Goal: Task Accomplishment & Management: Manage account settings

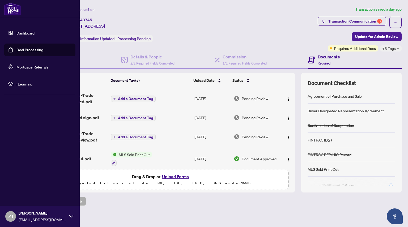
scroll to position [254, 0]
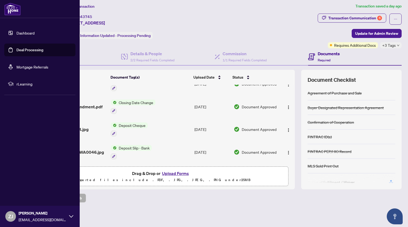
click at [16, 50] on link "Deal Processing" at bounding box center [29, 50] width 27 height 5
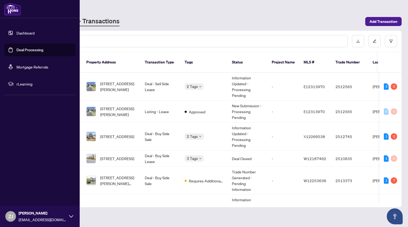
click at [16, 49] on link "Deal Processing" at bounding box center [29, 50] width 27 height 5
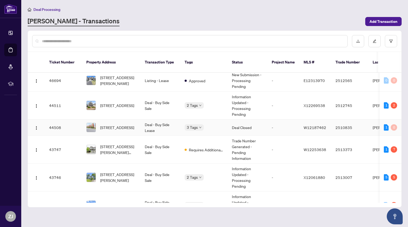
scroll to position [34, 0]
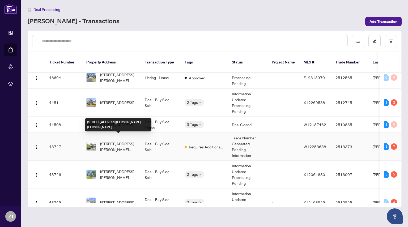
click at [117, 141] on span "[STREET_ADDRESS][PERSON_NAME][PERSON_NAME]" at bounding box center [118, 147] width 36 height 12
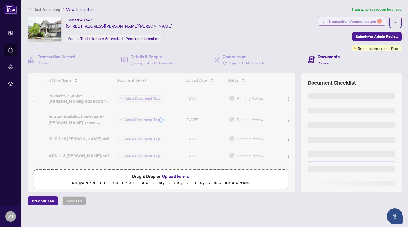
click at [347, 21] on div "Transaction Communication 7" at bounding box center [355, 21] width 54 height 9
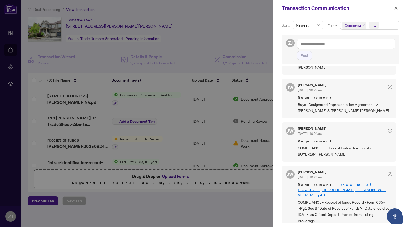
scroll to position [1, 0]
click at [251, 210] on div at bounding box center [204, 113] width 408 height 227
click at [185, 146] on div at bounding box center [204, 113] width 408 height 227
click at [395, 9] on icon "close" at bounding box center [396, 8] width 3 height 3
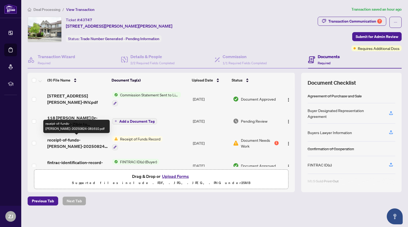
click at [69, 141] on span "receipt-of-funds-[PERSON_NAME]-20250824-081610.pdf" at bounding box center [77, 143] width 60 height 13
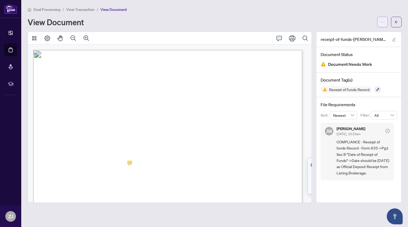
click at [384, 23] on icon "ellipsis" at bounding box center [383, 22] width 4 height 4
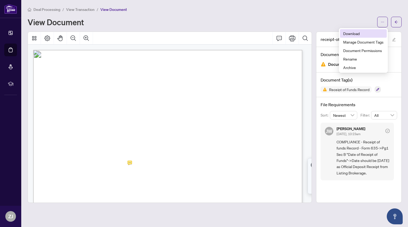
click at [355, 36] on span "Download" at bounding box center [363, 34] width 40 height 6
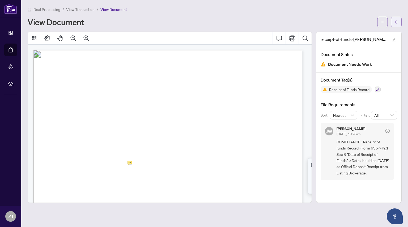
click at [395, 22] on icon "arrow-left" at bounding box center [397, 22] width 4 height 4
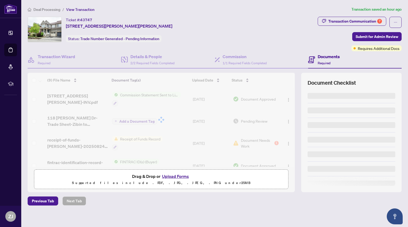
scroll to position [3, 0]
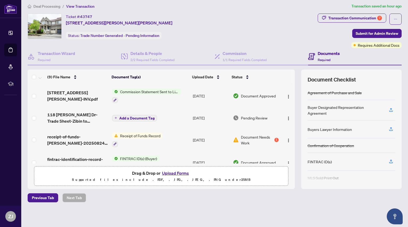
click at [172, 173] on button "Upload Forms" at bounding box center [175, 173] width 30 height 7
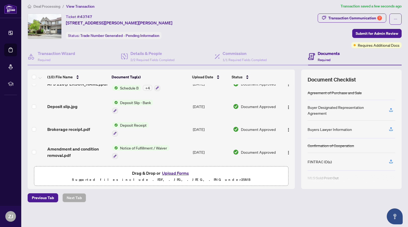
scroll to position [0, 0]
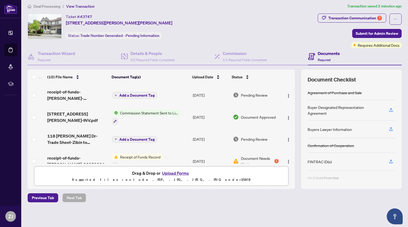
click at [174, 172] on button "Upload Forms" at bounding box center [175, 173] width 30 height 7
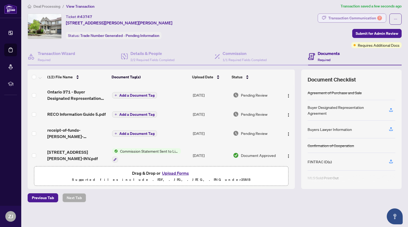
click at [352, 17] on div "Transaction Communication 7" at bounding box center [355, 18] width 54 height 9
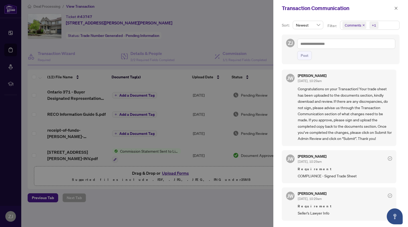
click at [146, 197] on div at bounding box center [204, 113] width 408 height 227
click at [396, 8] on icon "close" at bounding box center [396, 8] width 4 height 4
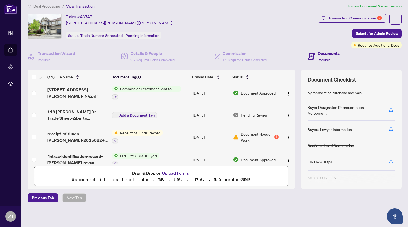
scroll to position [63, 0]
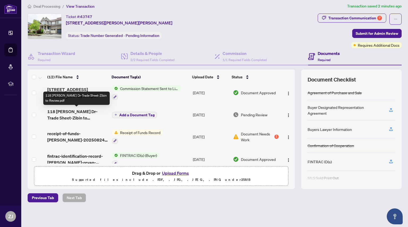
click at [83, 110] on span "118 [PERSON_NAME] Dr-Trade Sheet-Zibin to Review.pdf" at bounding box center [77, 114] width 60 height 13
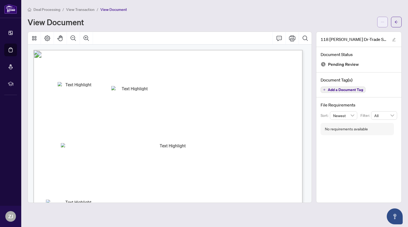
click at [382, 20] on icon "ellipsis" at bounding box center [383, 22] width 4 height 4
click at [350, 34] on span "Download" at bounding box center [363, 34] width 40 height 6
click at [396, 22] on icon "arrow-left" at bounding box center [397, 22] width 4 height 4
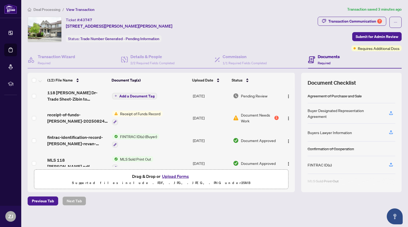
scroll to position [86, 0]
click at [173, 175] on button "Upload Forms" at bounding box center [175, 176] width 30 height 7
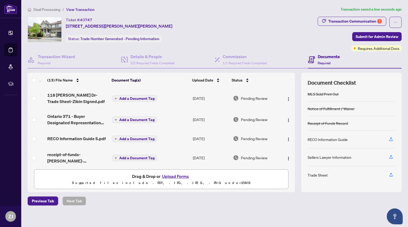
scroll to position [0, 0]
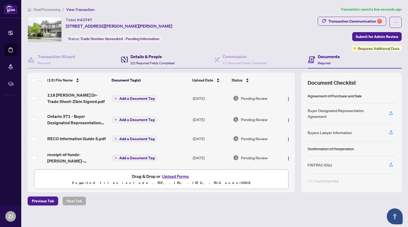
click at [138, 58] on h4 "Details & People" at bounding box center [152, 56] width 44 height 6
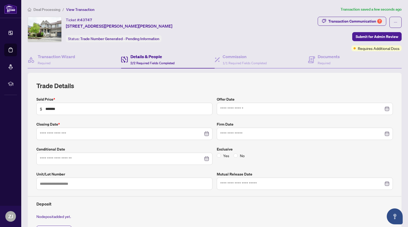
type input "**********"
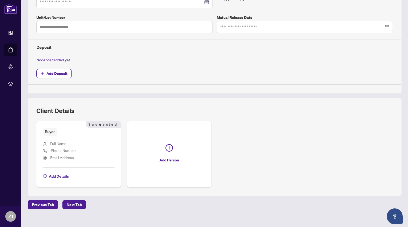
scroll to position [157, 0]
click at [135, 175] on button "Add Person" at bounding box center [169, 154] width 84 height 66
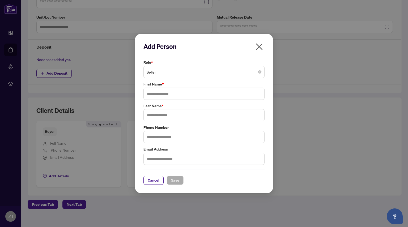
click at [260, 46] on icon "close" at bounding box center [259, 46] width 7 height 7
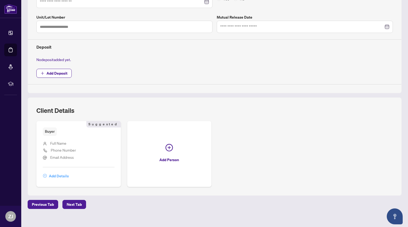
click at [57, 177] on span "Add Details" at bounding box center [59, 176] width 20 height 9
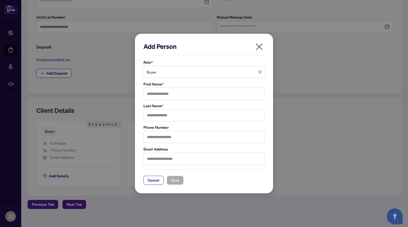
click at [198, 72] on span "Buyer" at bounding box center [204, 72] width 115 height 10
click at [260, 44] on icon "close" at bounding box center [259, 47] width 9 height 9
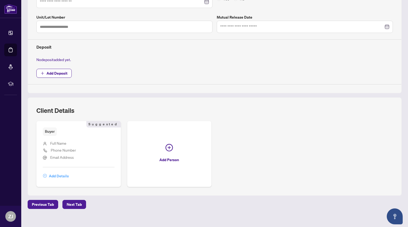
click at [58, 175] on span "Add Details" at bounding box center [59, 176] width 20 height 9
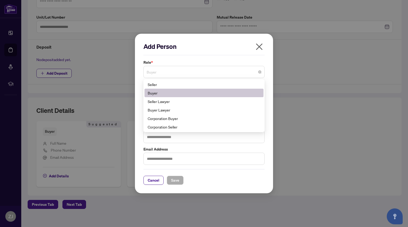
click at [166, 73] on span "Buyer" at bounding box center [204, 72] width 115 height 10
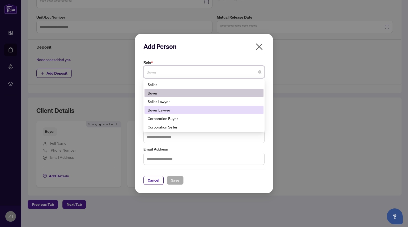
click at [172, 112] on div "Buyer Lawyer" at bounding box center [204, 110] width 113 height 6
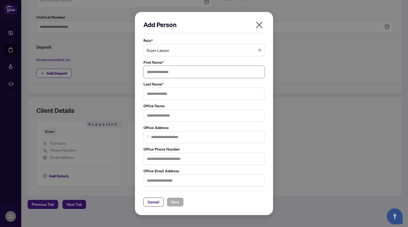
click at [158, 74] on input "text" at bounding box center [203, 72] width 121 height 12
type input "*********"
click at [160, 92] on input "text" at bounding box center [203, 94] width 121 height 12
type input "*****"
click at [159, 116] on input "text" at bounding box center [203, 115] width 121 height 12
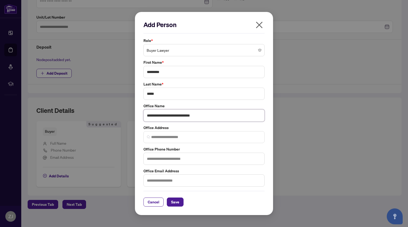
click at [163, 115] on input "**********" at bounding box center [203, 115] width 121 height 12
type input "**********"
click at [159, 180] on input "text" at bounding box center [203, 181] width 121 height 12
type input "**********"
click at [175, 204] on span "Save" at bounding box center [175, 202] width 8 height 9
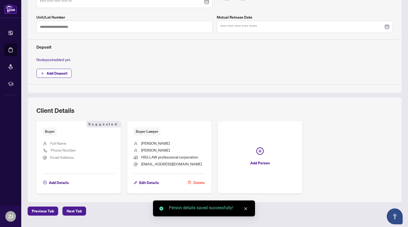
scroll to position [0, 0]
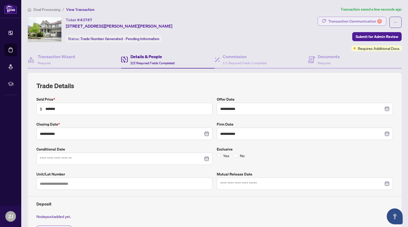
click at [349, 20] on div "Transaction Communication 7" at bounding box center [355, 21] width 54 height 9
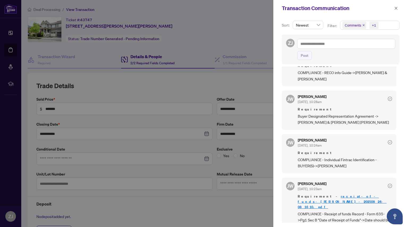
scroll to position [227, 0]
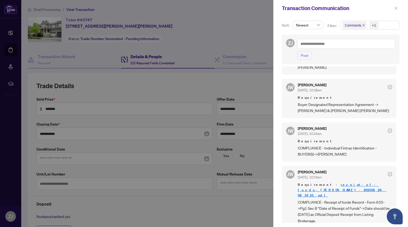
click at [395, 8] on icon "close" at bounding box center [396, 8] width 4 height 4
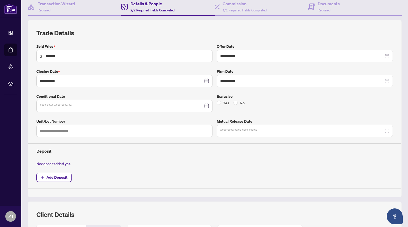
scroll to position [0, 0]
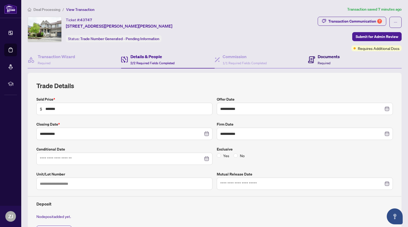
click at [321, 61] on div "Documents Required" at bounding box center [329, 59] width 22 height 12
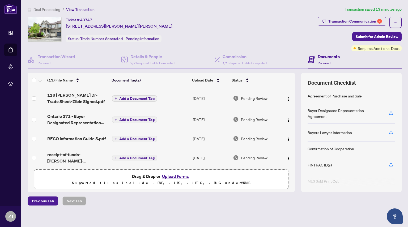
drag, startPoint x: 66, startPoint y: 26, endPoint x: 158, endPoint y: 26, distance: 91.9
click at [158, 26] on div "Ticket #: 43747 [STREET_ADDRESS][PERSON_NAME][PERSON_NAME] Status: Trade Number…" at bounding box center [119, 30] width 107 height 26
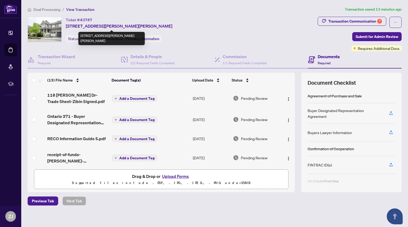
copy span "[STREET_ADDRESS][PERSON_NAME][PERSON_NAME]"
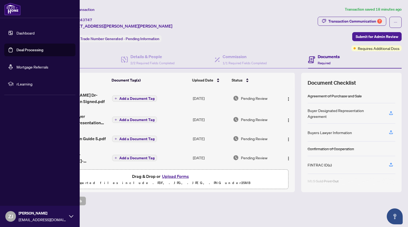
click at [16, 49] on link "Deal Processing" at bounding box center [29, 50] width 27 height 5
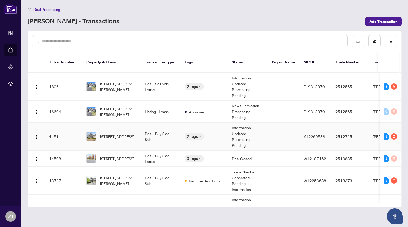
click at [141, 130] on td "Deal - Buy Side Sale" at bounding box center [161, 137] width 40 height 28
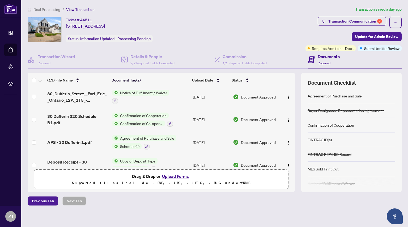
scroll to position [217, 0]
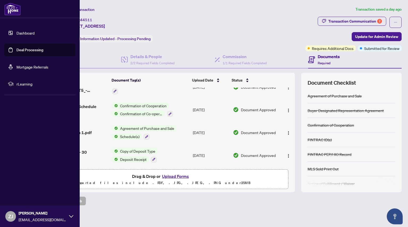
click at [16, 50] on link "Deal Processing" at bounding box center [29, 50] width 27 height 5
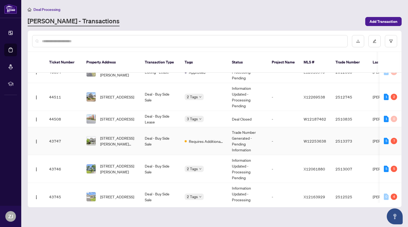
scroll to position [41, 0]
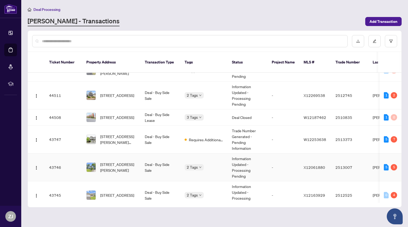
click at [145, 157] on td "Deal - Buy Side Sale" at bounding box center [161, 168] width 40 height 28
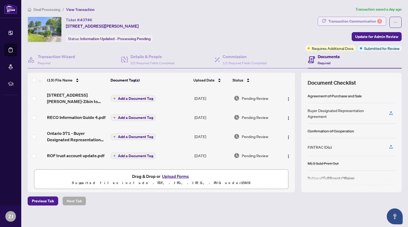
click at [339, 20] on div "Transaction Communication 5" at bounding box center [355, 21] width 54 height 9
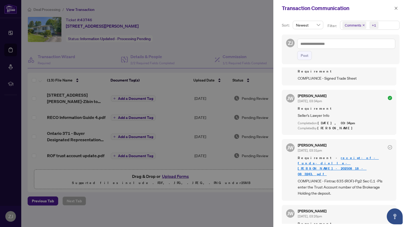
scroll to position [220, 0]
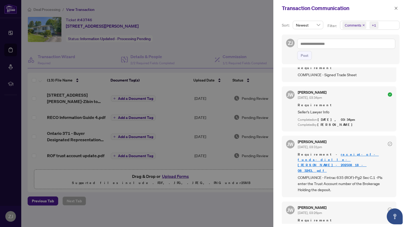
click at [11, 50] on div at bounding box center [204, 113] width 408 height 227
click at [396, 8] on icon "close" at bounding box center [396, 8] width 4 height 4
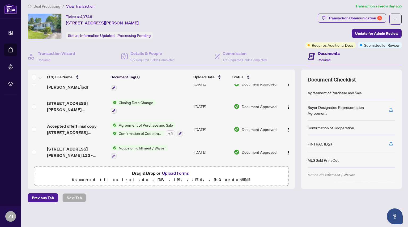
scroll to position [0, 0]
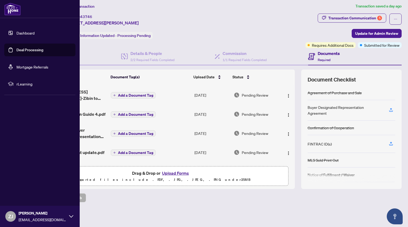
click at [16, 49] on link "Deal Processing" at bounding box center [29, 50] width 27 height 5
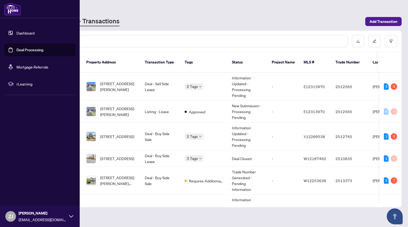
click at [16, 49] on link "Deal Processing" at bounding box center [29, 50] width 27 height 5
